Goal: Find contact information: Find contact information

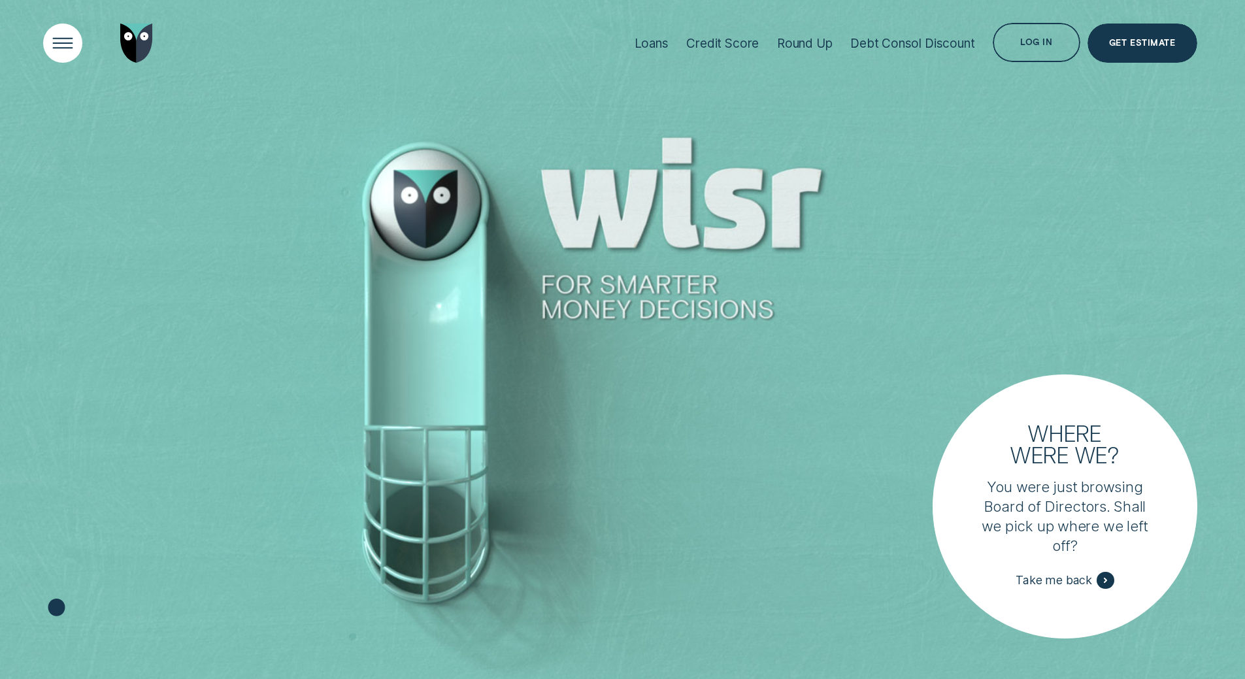
click at [64, 46] on div "Open Menu" at bounding box center [63, 44] width 56 height 56
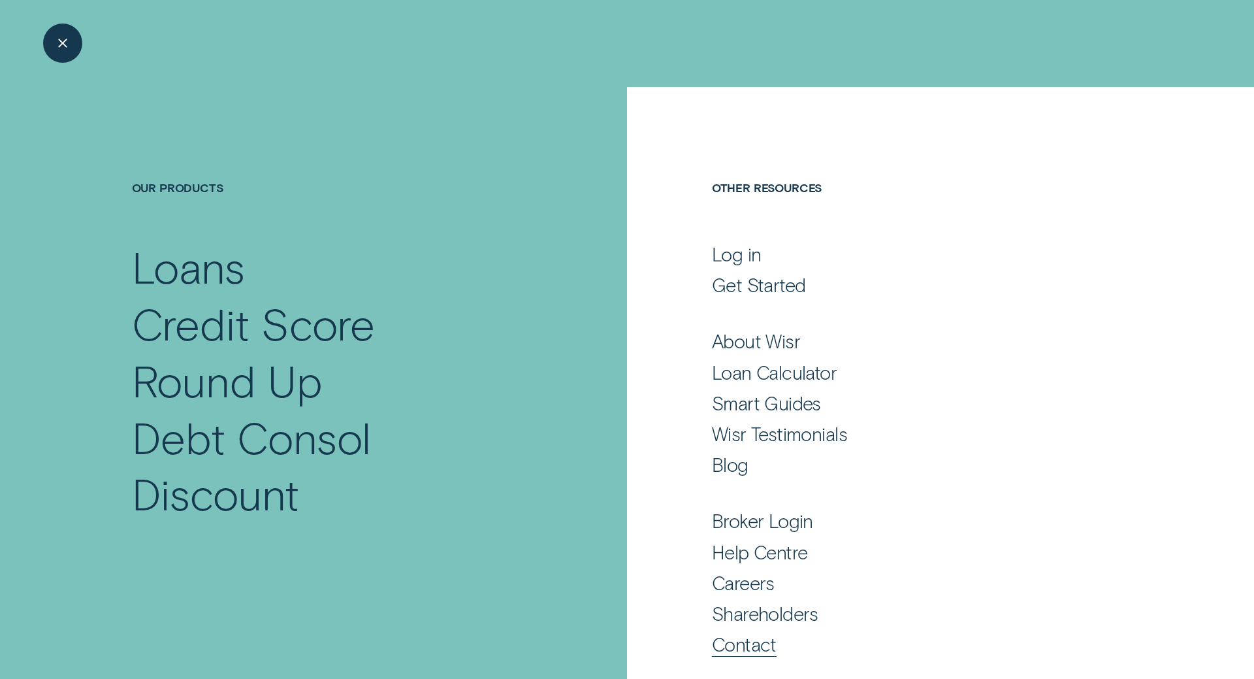
click at [741, 645] on div "Contact" at bounding box center [744, 644] width 65 height 24
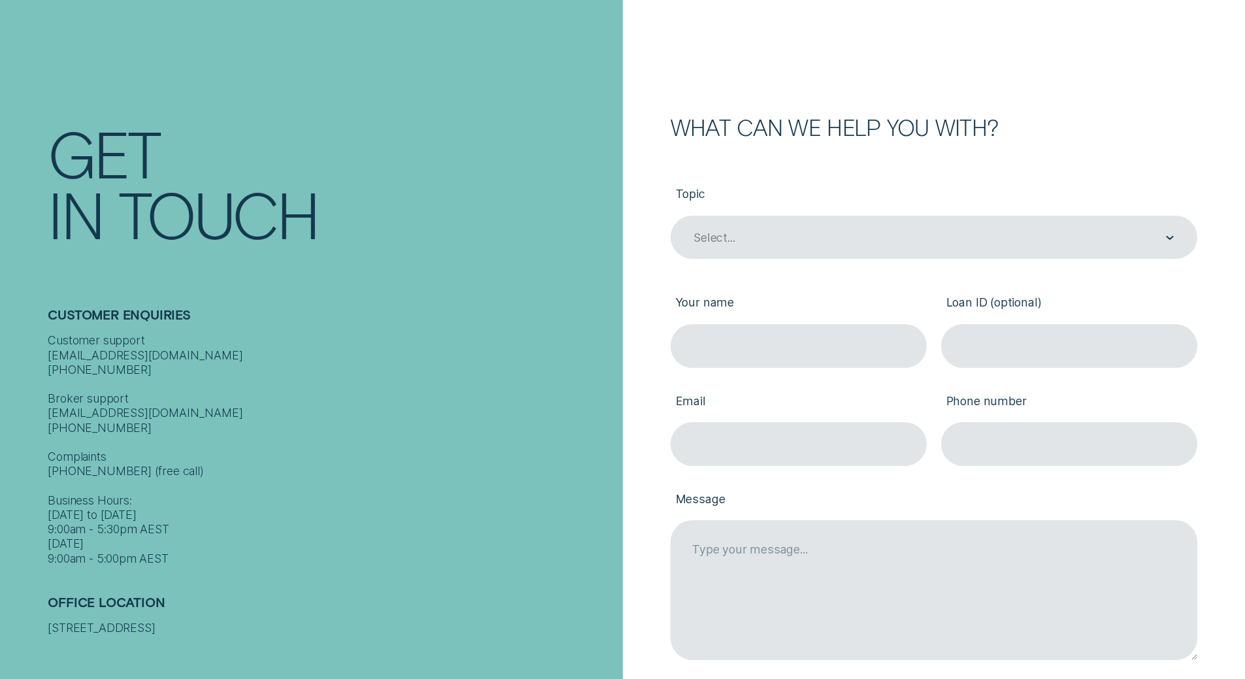
scroll to position [131, 0]
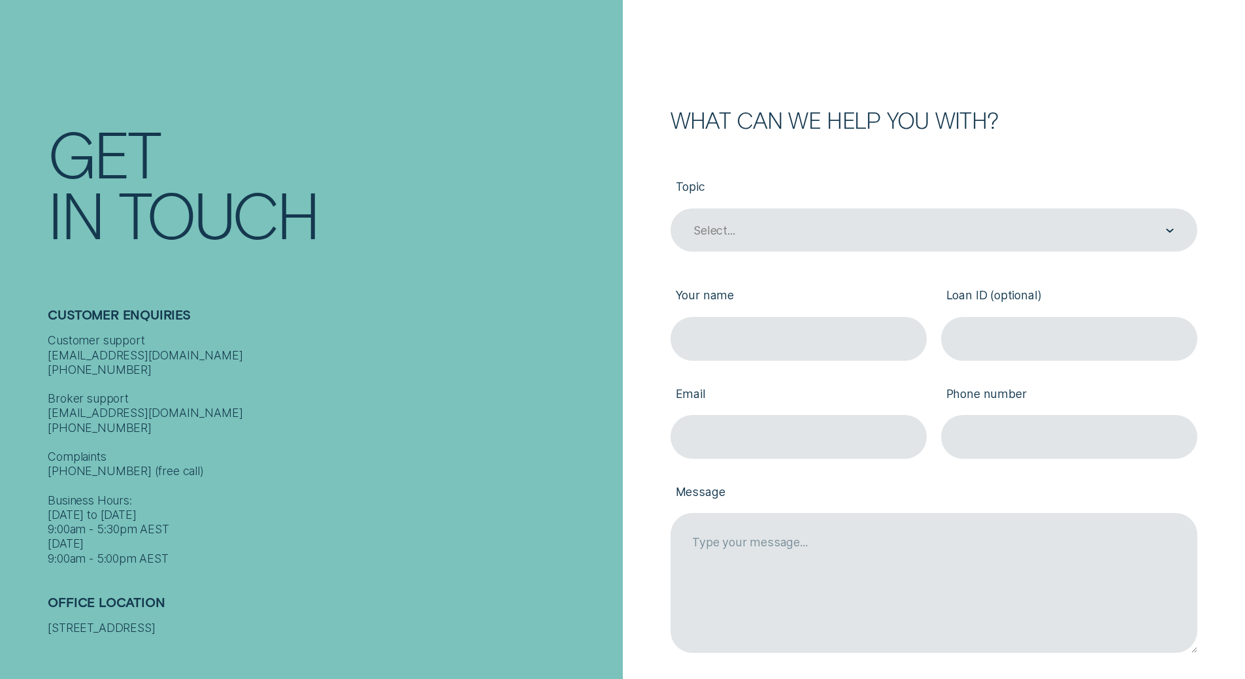
drag, startPoint x: 48, startPoint y: 612, endPoint x: 171, endPoint y: 627, distance: 123.1
click at [171, 627] on div "[STREET_ADDRESS]" at bounding box center [331, 628] width 567 height 14
copy div "[STREET_ADDRESS]"
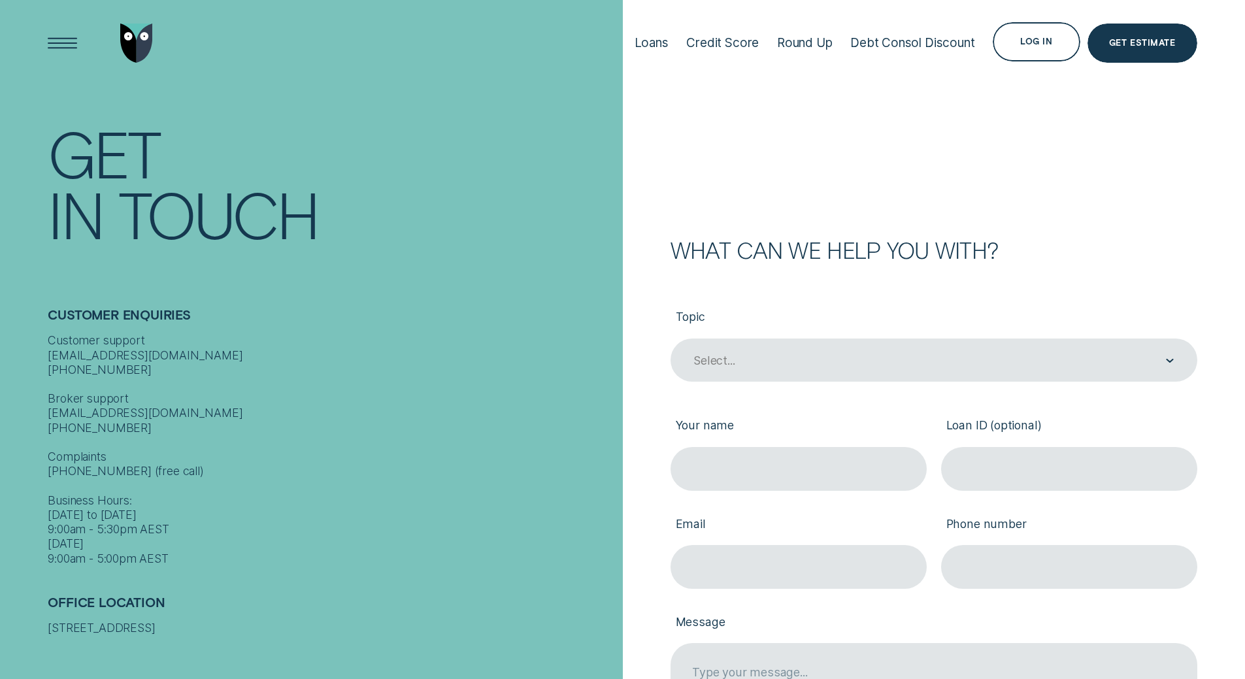
scroll to position [0, 0]
